Goal: Task Accomplishment & Management: Manage account settings

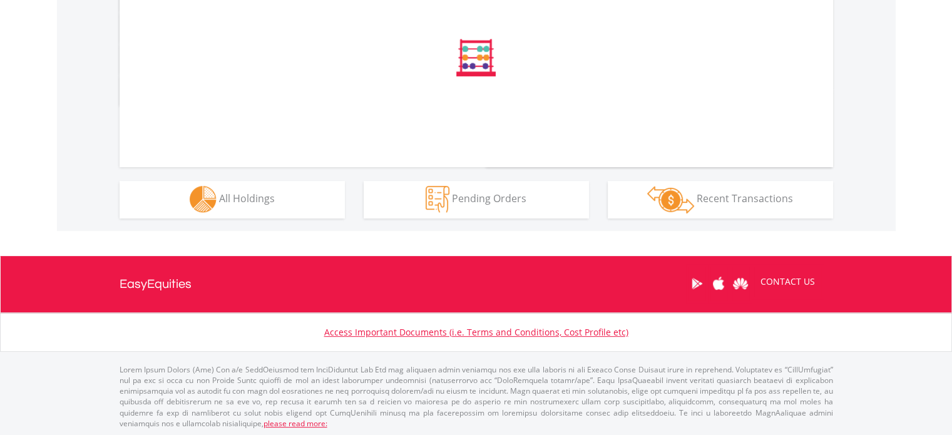
drag, startPoint x: 957, startPoint y: 115, endPoint x: 953, endPoint y: 359, distance: 244.3
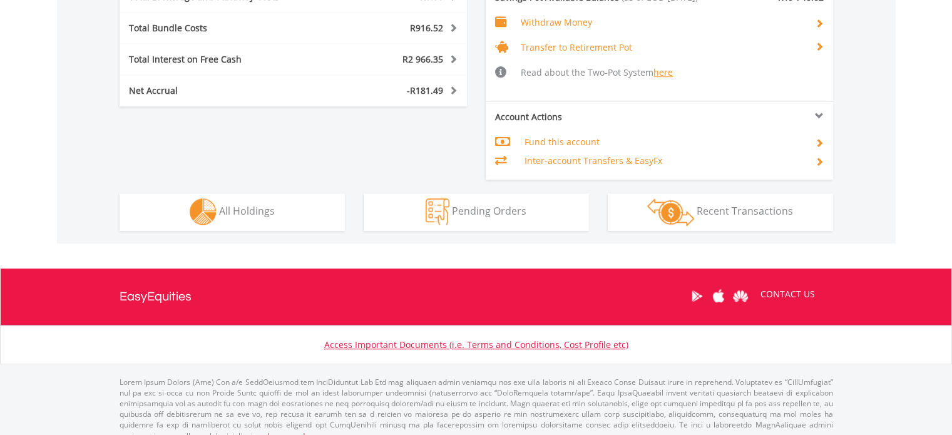
scroll to position [120, 238]
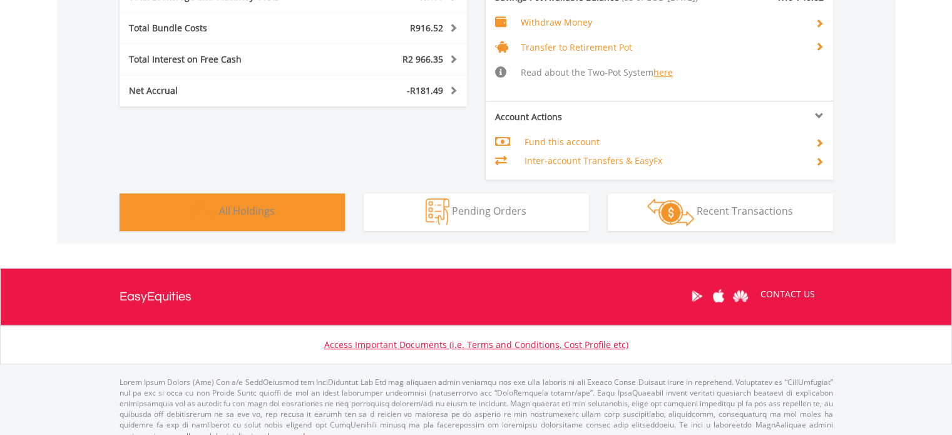
click at [246, 213] on span "All Holdings" at bounding box center [247, 211] width 56 height 14
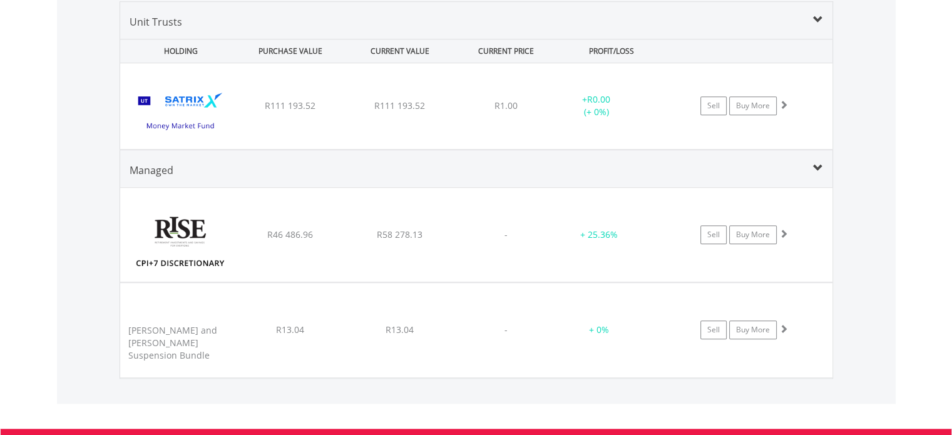
scroll to position [645, 0]
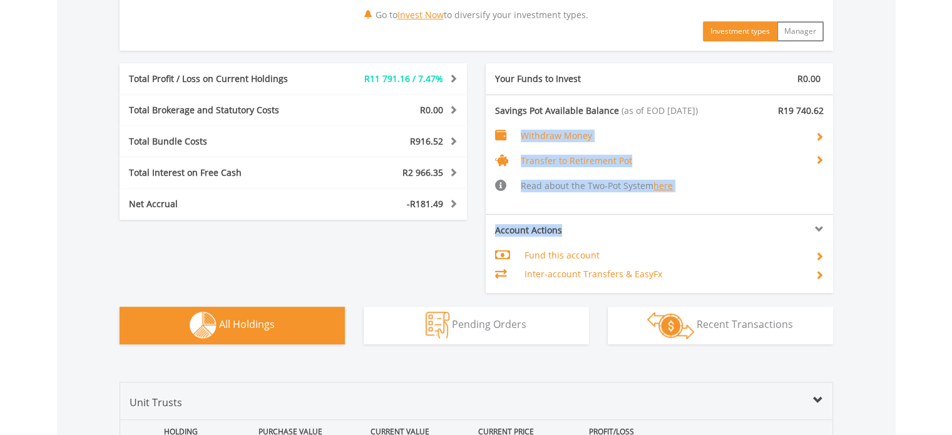
drag, startPoint x: 948, startPoint y: 206, endPoint x: 947, endPoint y: 179, distance: 27.0
click at [947, 180] on body "My Investments Invest Now New Listings Sell My Recurring Investments Pending Or…" at bounding box center [476, 178] width 952 height 1646
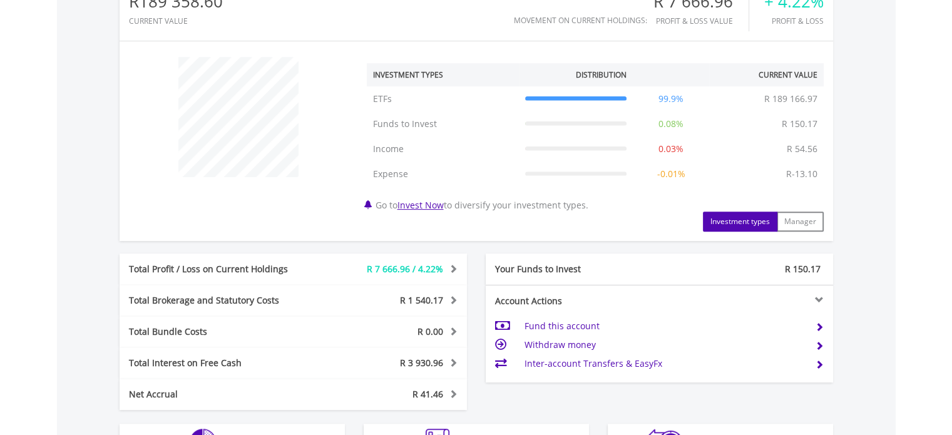
scroll to position [431, 0]
drag, startPoint x: 958, startPoint y: 88, endPoint x: 959, endPoint y: 249, distance: 160.9
click at [952, 249] on html "My Investments Invest Now New Listings Sell My Recurring Investments Pending Or…" at bounding box center [476, 129] width 952 height 1120
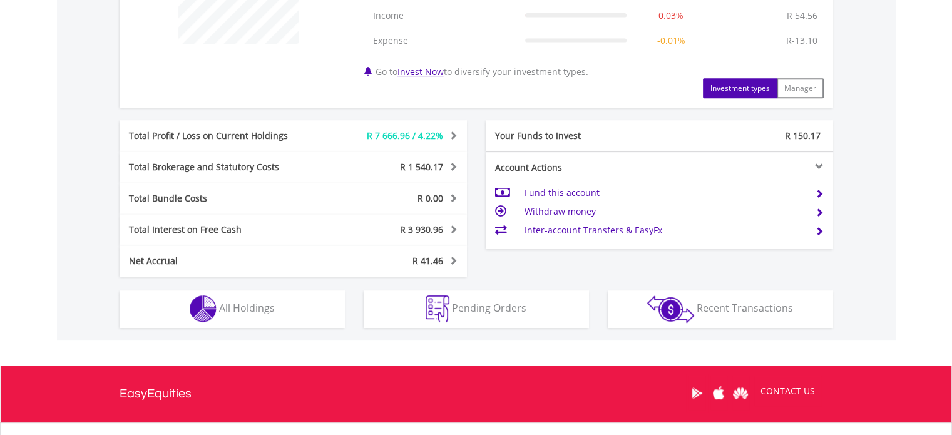
scroll to position [564, 0]
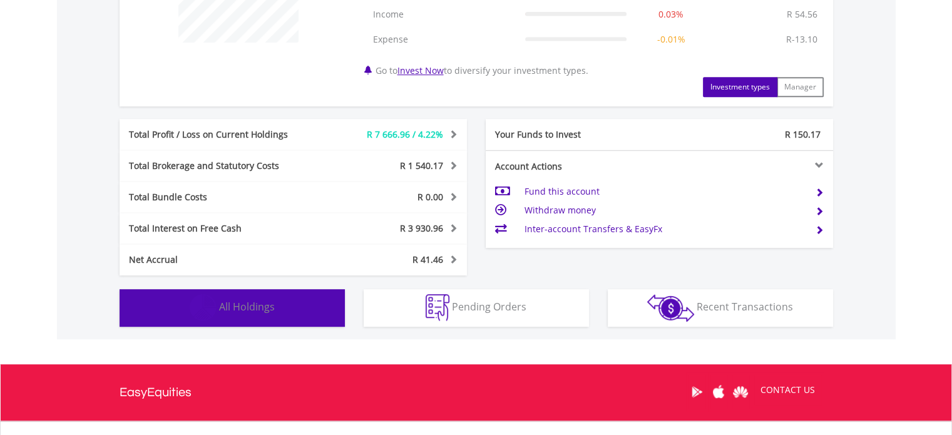
click at [267, 302] on span "All Holdings" at bounding box center [247, 307] width 56 height 14
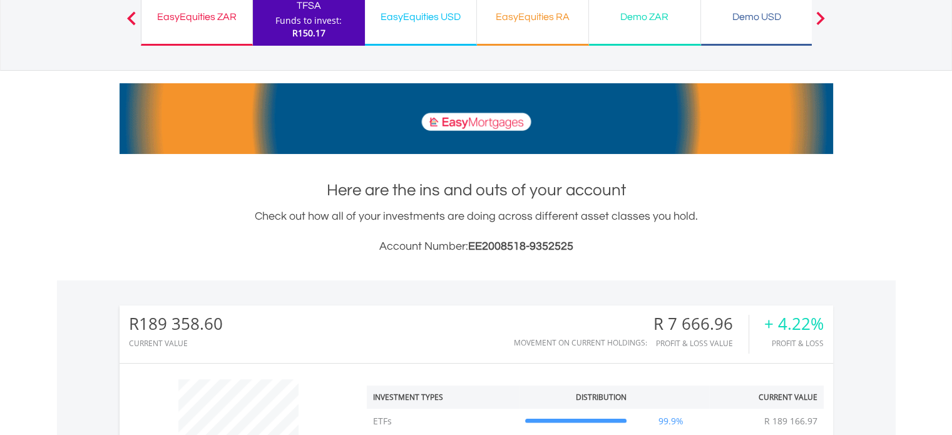
scroll to position [0, 0]
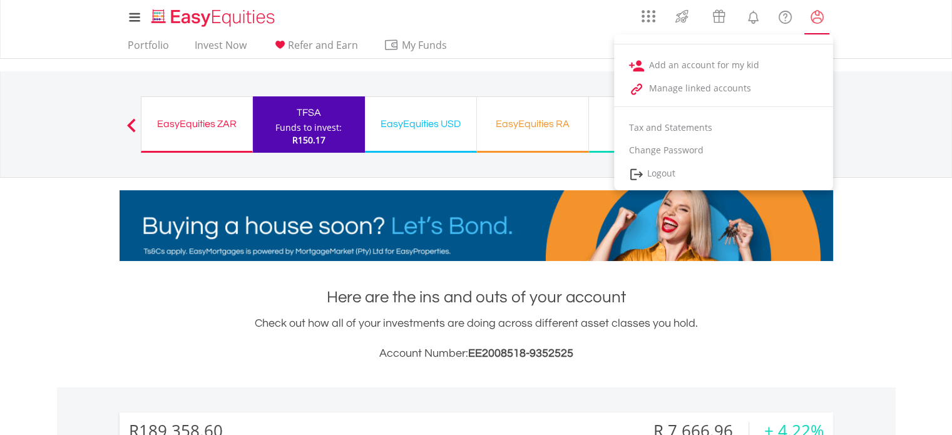
click at [821, 11] on lord-icon "My Profile" at bounding box center [818, 17] width 16 height 16
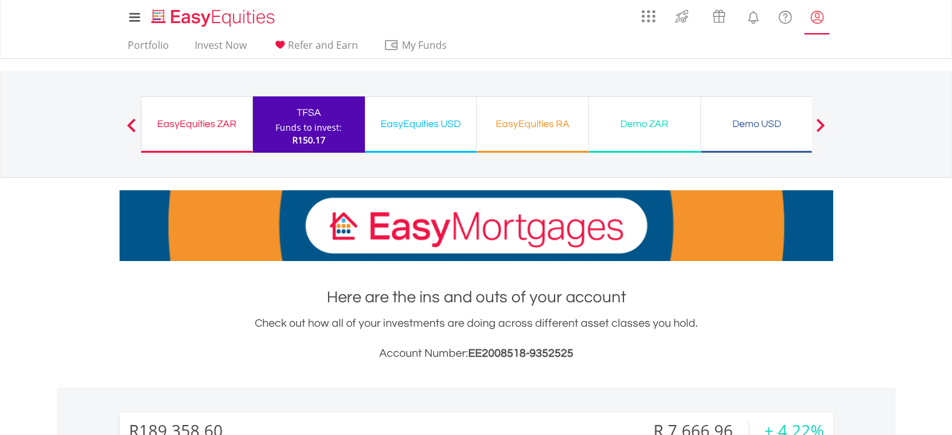
click at [821, 11] on lord-icon "My Profile" at bounding box center [818, 17] width 16 height 16
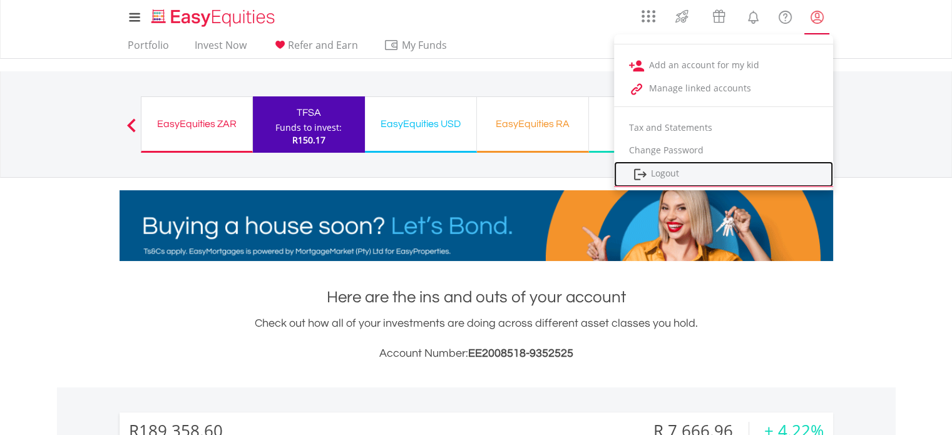
click at [652, 168] on link "Logout" at bounding box center [723, 175] width 219 height 26
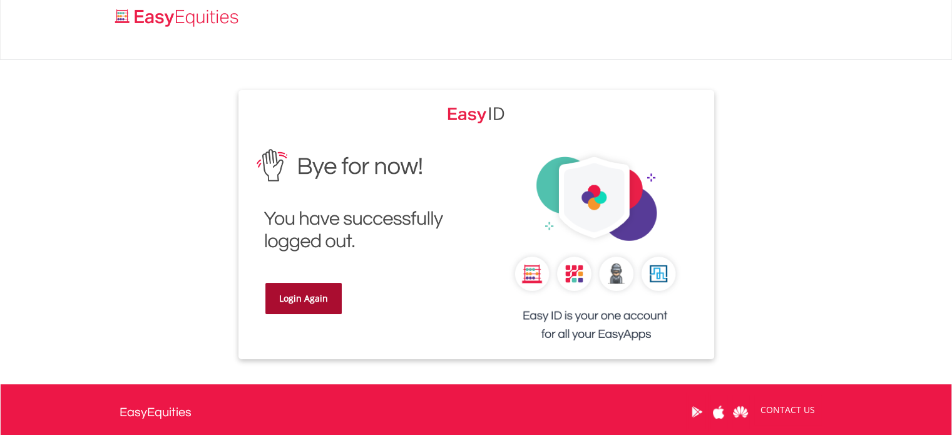
click at [296, 307] on link "Login Again" at bounding box center [304, 298] width 76 height 31
